Goal: Find specific fact: Find specific fact

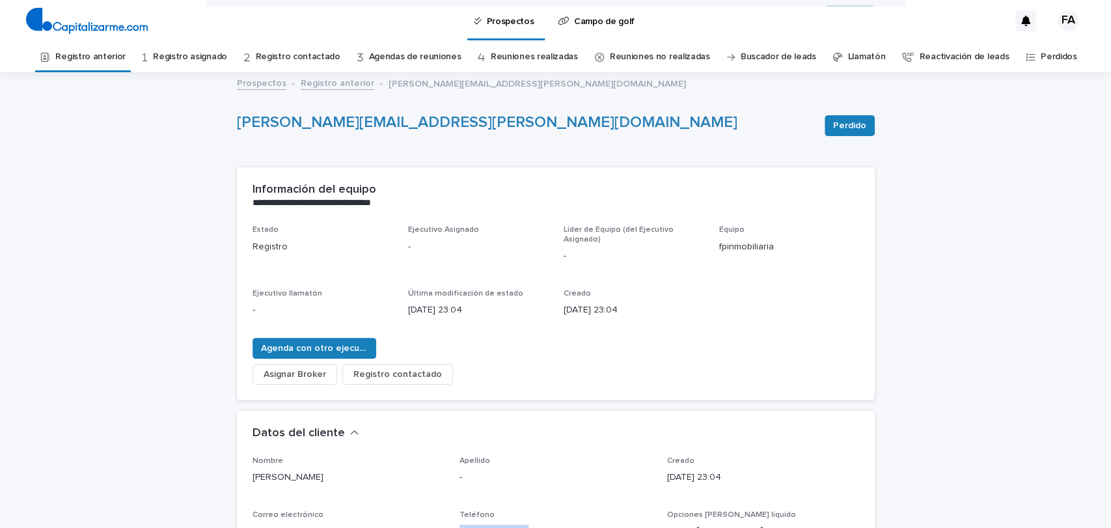
click at [333, 86] on font "Registro anterior" at bounding box center [338, 83] width 74 height 9
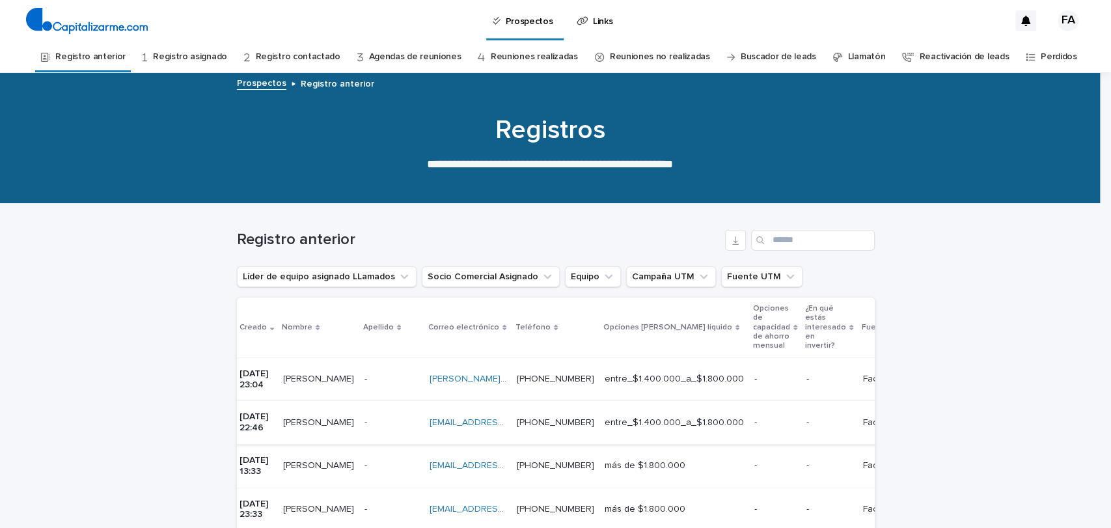
scroll to position [0, 8]
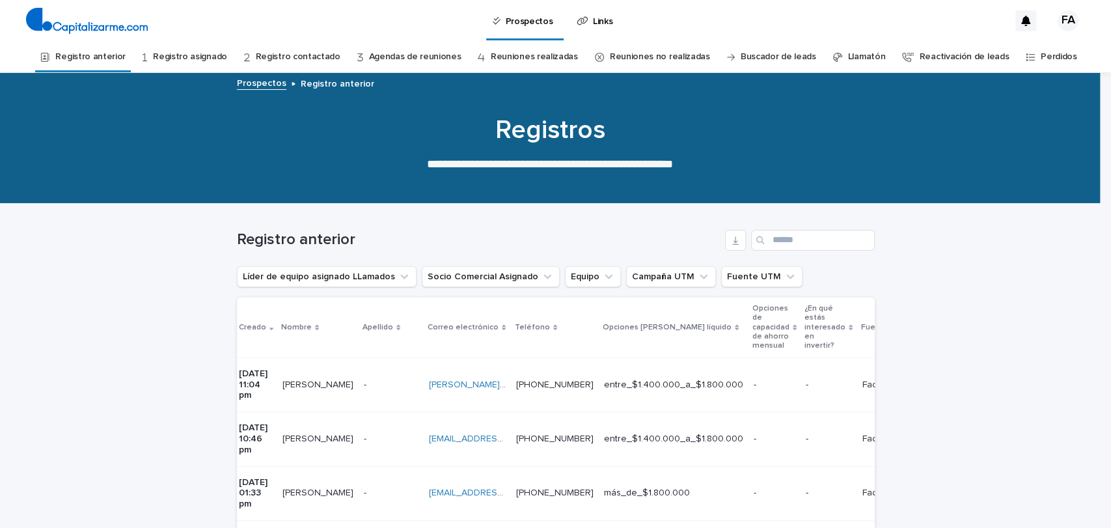
click at [403, 428] on div "- -" at bounding box center [391, 438] width 55 height 21
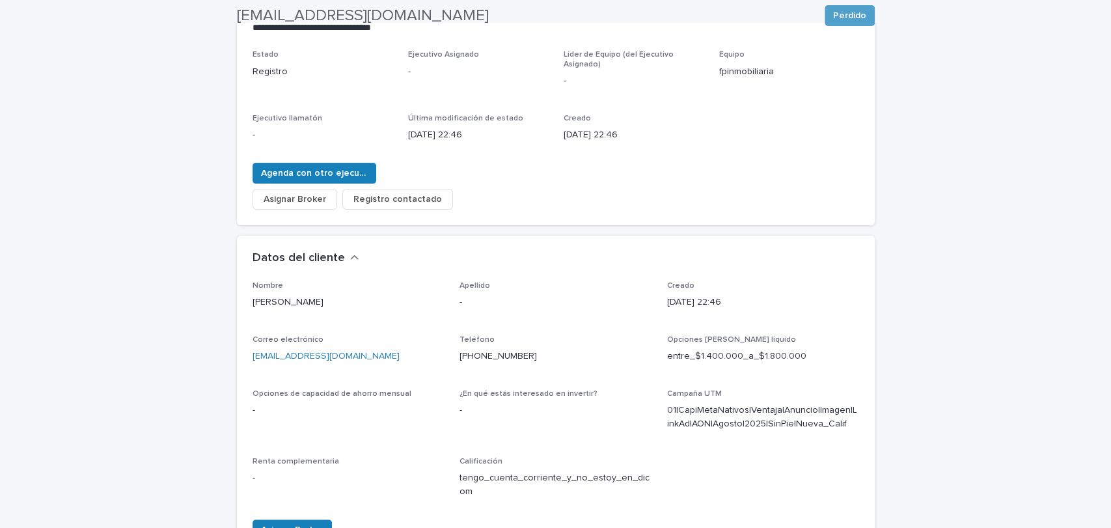
scroll to position [182, 0]
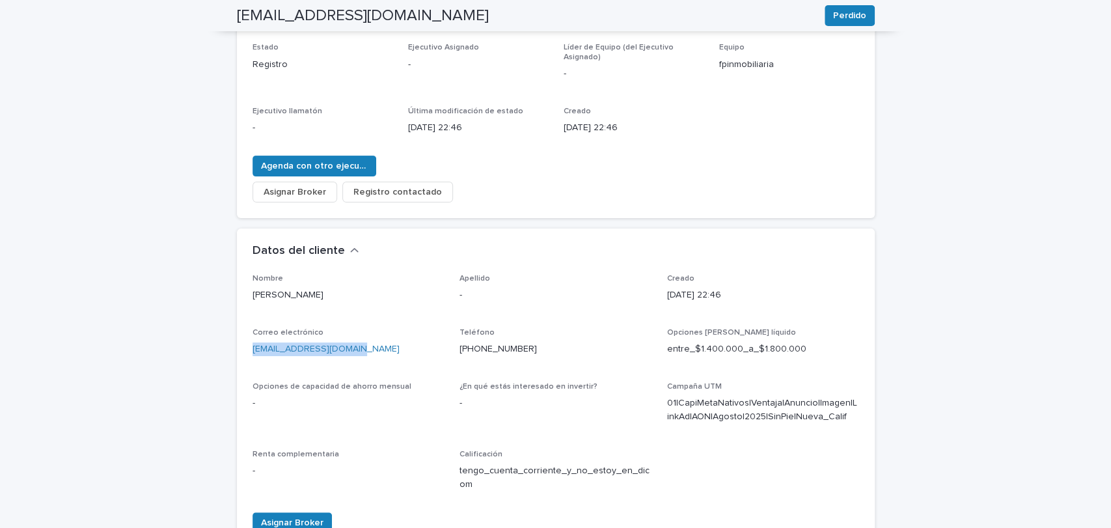
drag, startPoint x: 357, startPoint y: 347, endPoint x: 245, endPoint y: 351, distance: 112.0
click at [245, 351] on div "Nombre [PERSON_NAME] - Creado [DATE] 22:46 Correo electrónico [EMAIL_ADDRESS][D…" at bounding box center [556, 411] width 638 height 275
copy font "[EMAIL_ADDRESS][DOMAIN_NAME]"
